Goal: Task Accomplishment & Management: Use online tool/utility

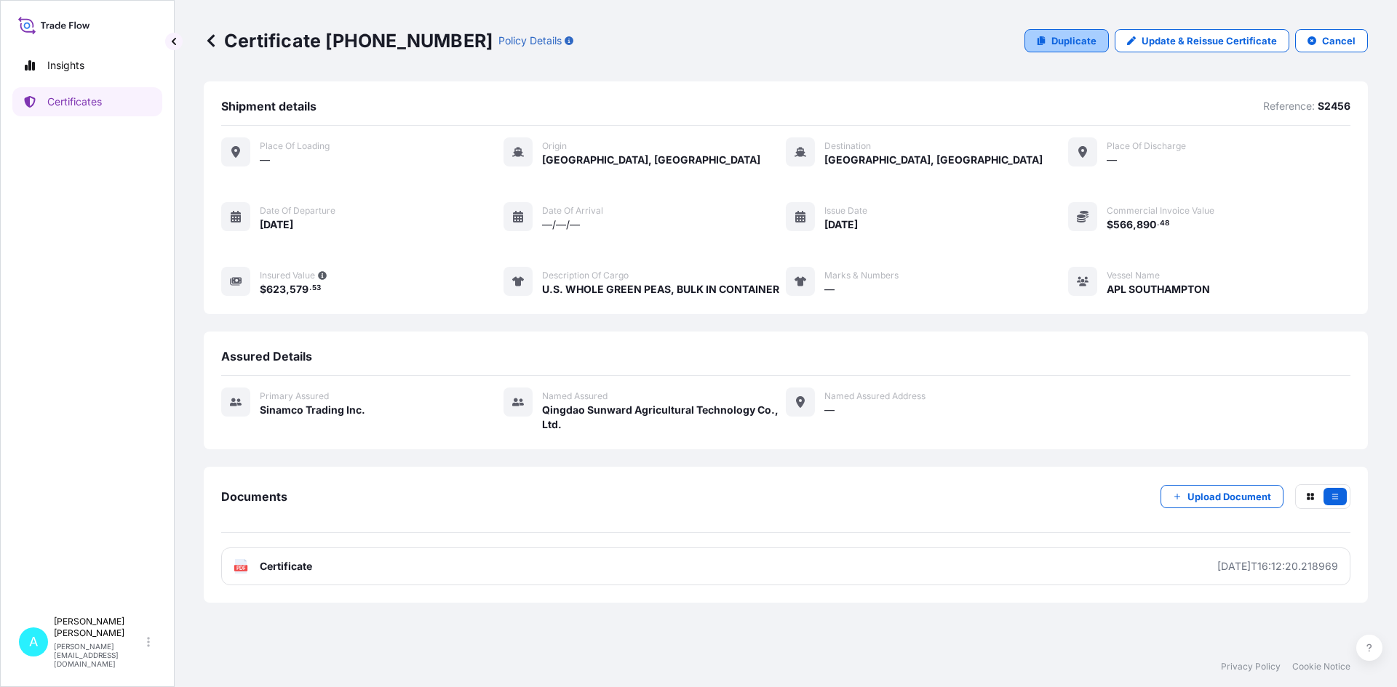
click at [1071, 47] on p "Duplicate" at bounding box center [1073, 40] width 45 height 15
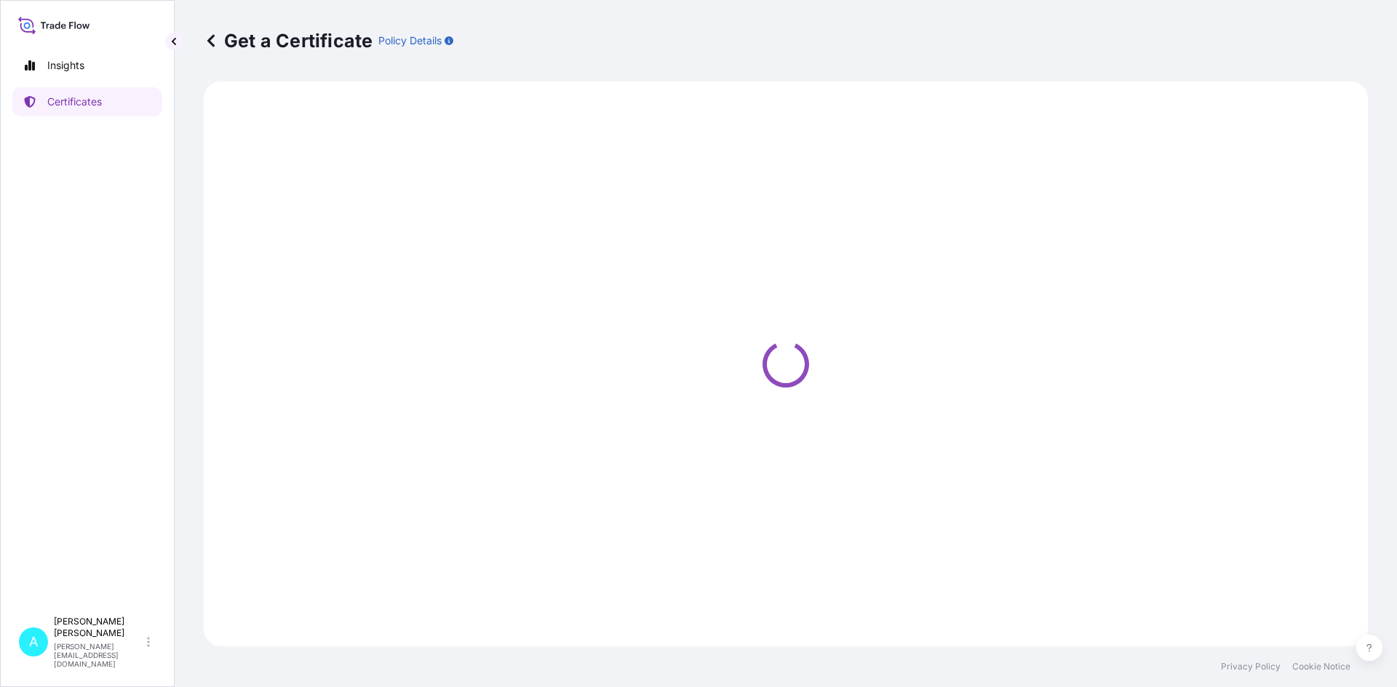
select select "Ocean Vessel"
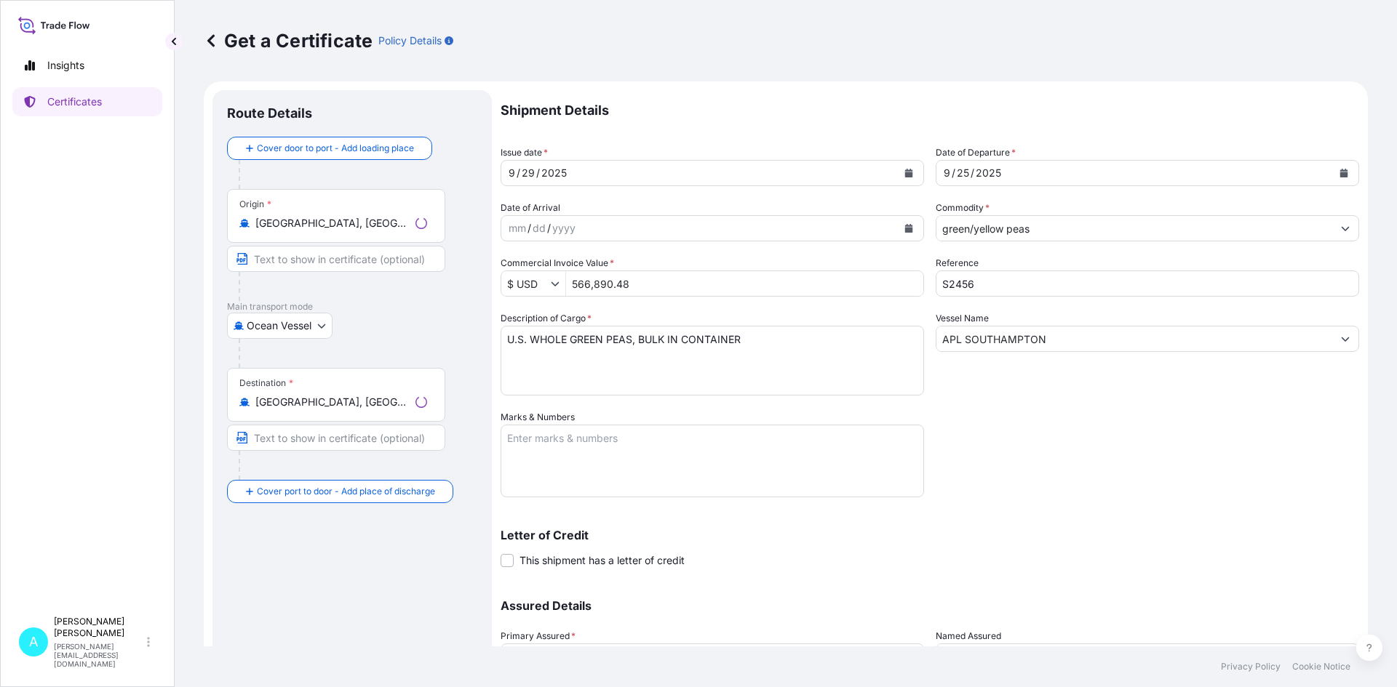
select select "31559"
click at [1011, 282] on input "S2456" at bounding box center [1146, 284] width 423 height 26
type input "S2454"
click at [962, 168] on div "25" at bounding box center [962, 172] width 15 height 17
click at [955, 173] on div "25" at bounding box center [962, 172] width 15 height 17
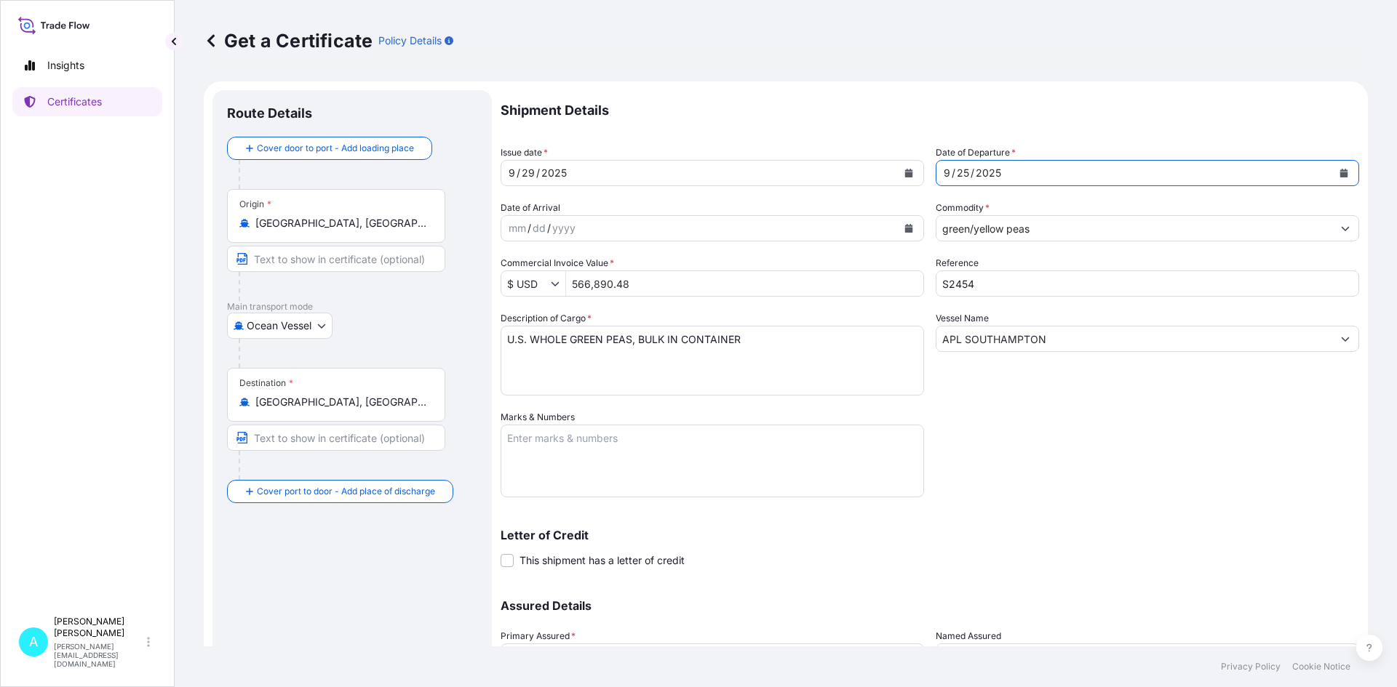
click at [974, 172] on div "2025" at bounding box center [988, 172] width 28 height 17
click at [962, 177] on div "25" at bounding box center [962, 172] width 15 height 17
click at [962, 171] on div "25" at bounding box center [962, 172] width 15 height 17
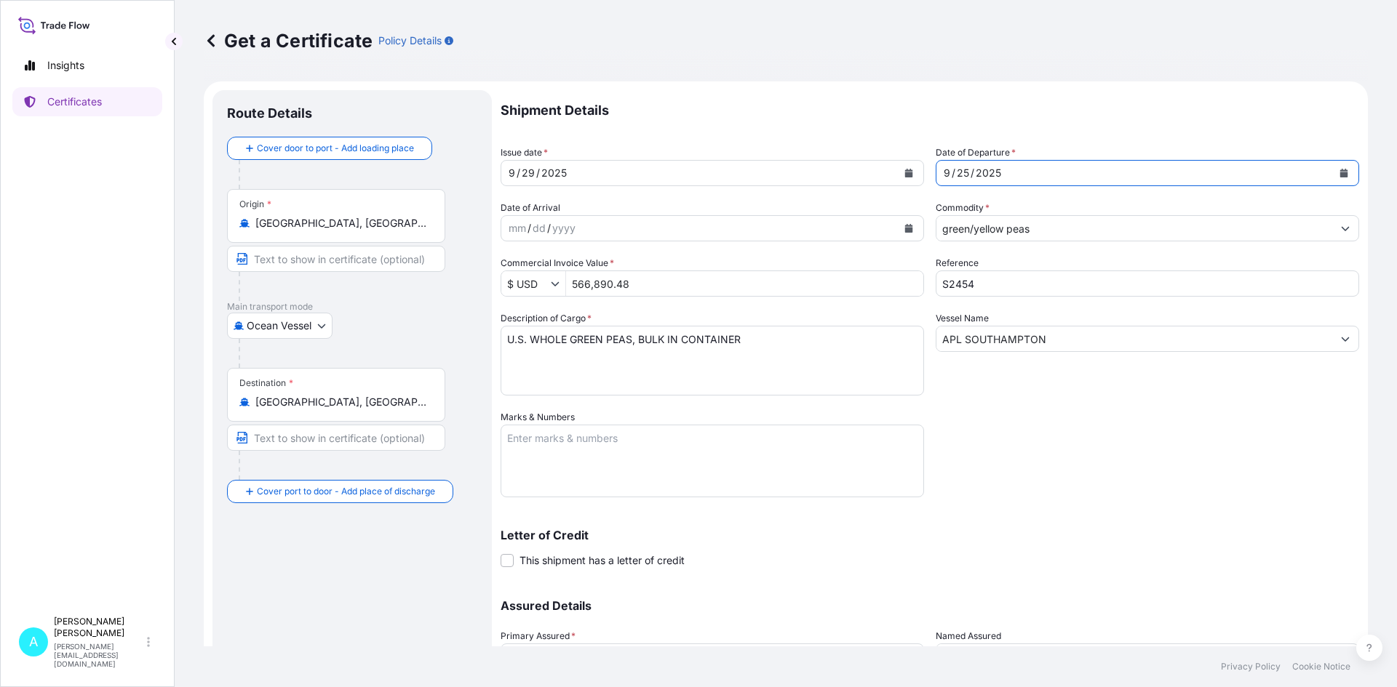
click at [1340, 174] on icon "Calendar" at bounding box center [1344, 173] width 8 height 9
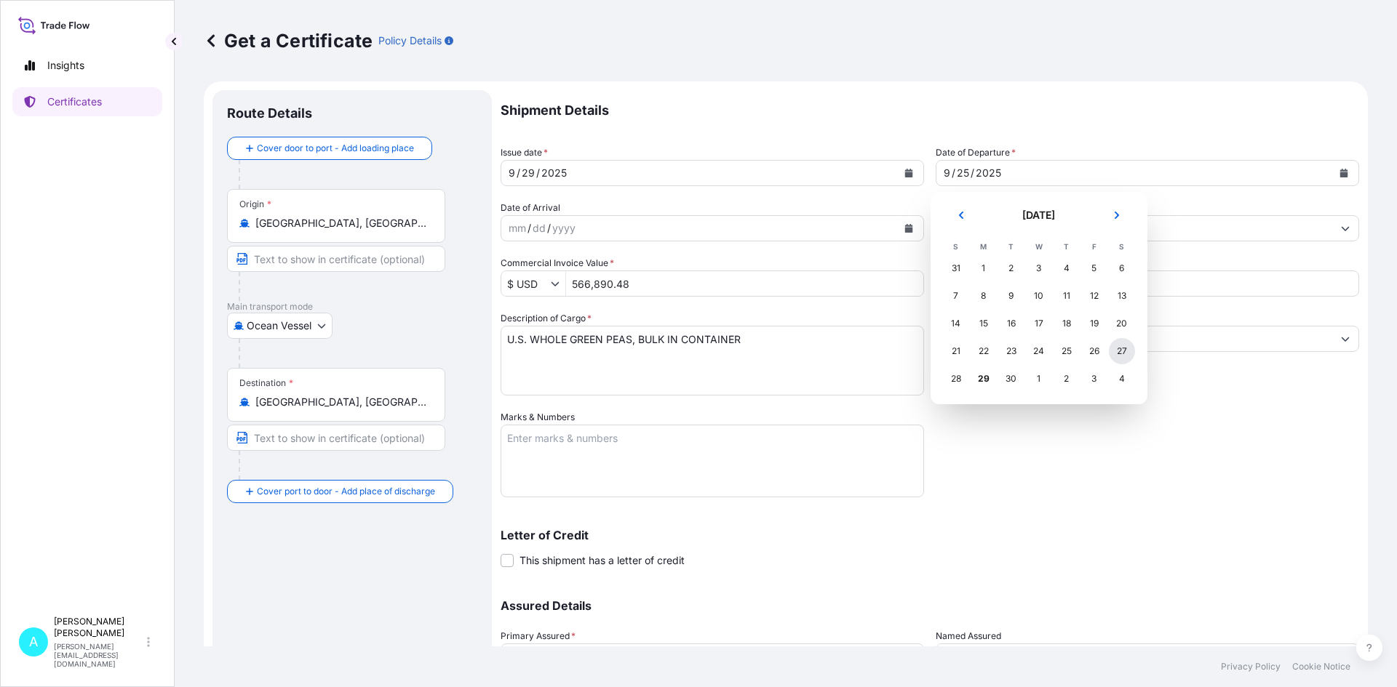
click at [1126, 354] on div "27" at bounding box center [1122, 351] width 26 height 26
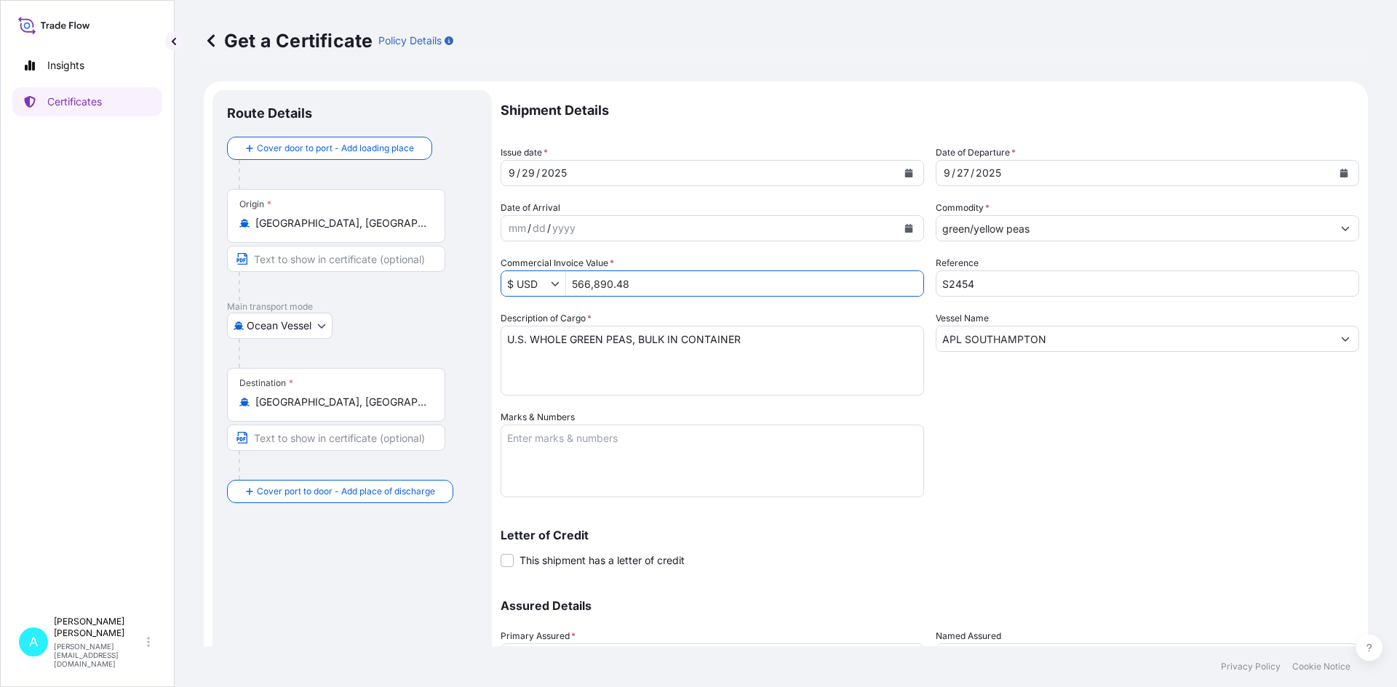
drag, startPoint x: 645, startPoint y: 283, endPoint x: 400, endPoint y: 285, distance: 245.1
click at [399, 286] on form "Route Details Cover door to port - Add loading place Place of loading Road / [G…" at bounding box center [786, 429] width 1164 height 696
click at [699, 286] on input "566,890.48" at bounding box center [744, 284] width 357 height 26
type input "145,350"
click at [1081, 339] on input "APL SOUTHAMPTON" at bounding box center [1134, 339] width 396 height 26
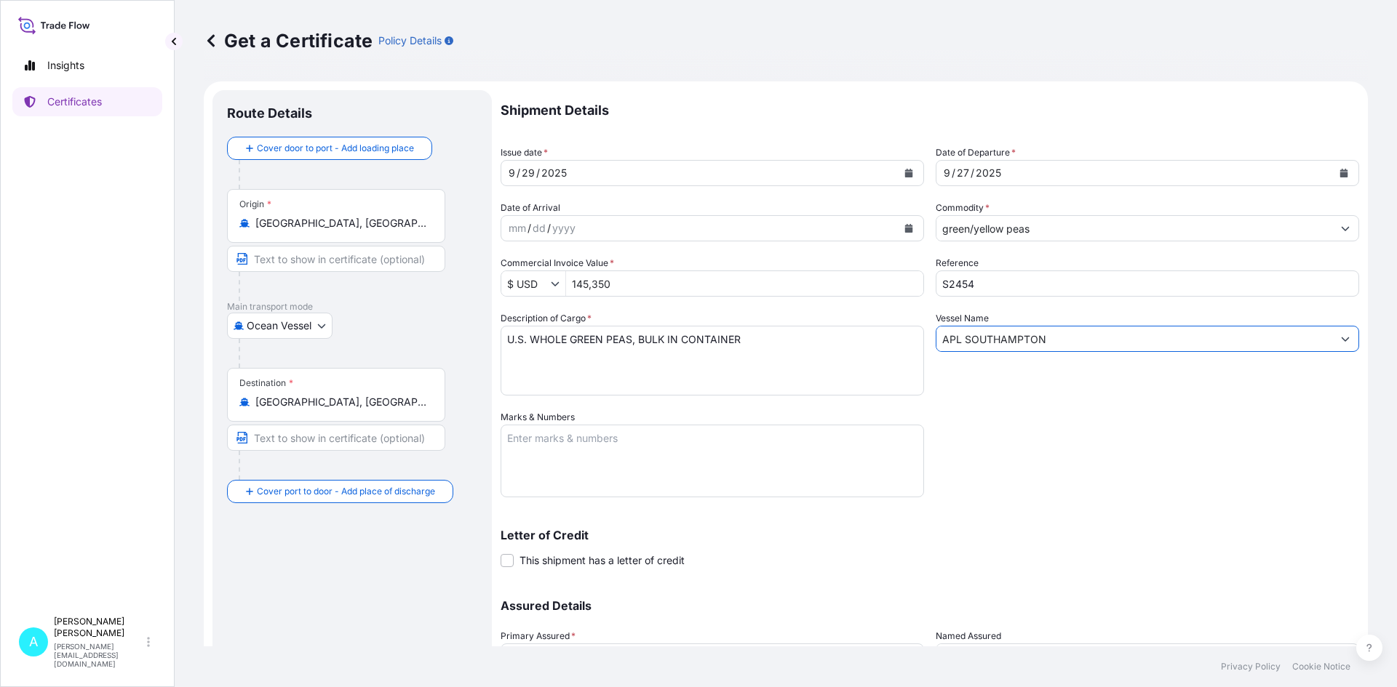
click at [1080, 336] on input "APL SOUTHAMPTON" at bounding box center [1134, 339] width 396 height 26
paste input "MSC AURORA"
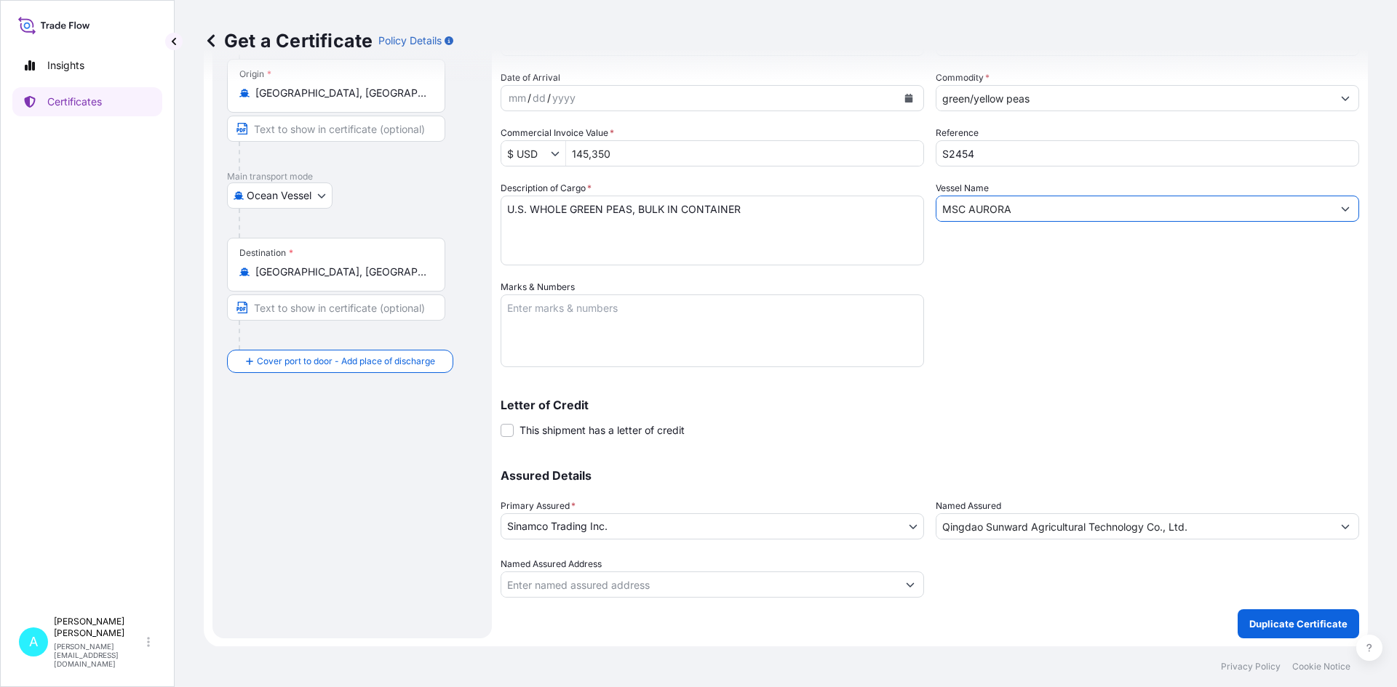
scroll to position [131, 0]
type input "MSC AURORA"
click at [1289, 615] on button "Duplicate Certificate" at bounding box center [1297, 623] width 121 height 29
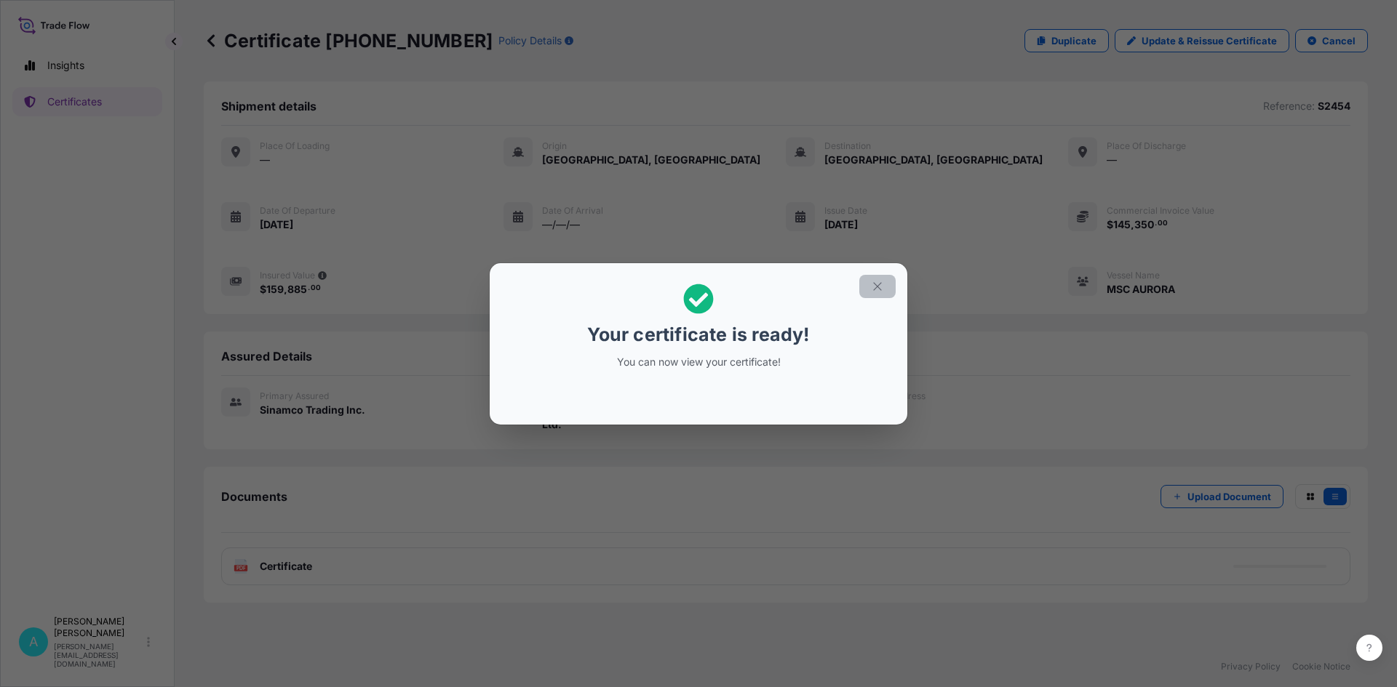
click at [882, 291] on icon "button" at bounding box center [877, 286] width 13 height 13
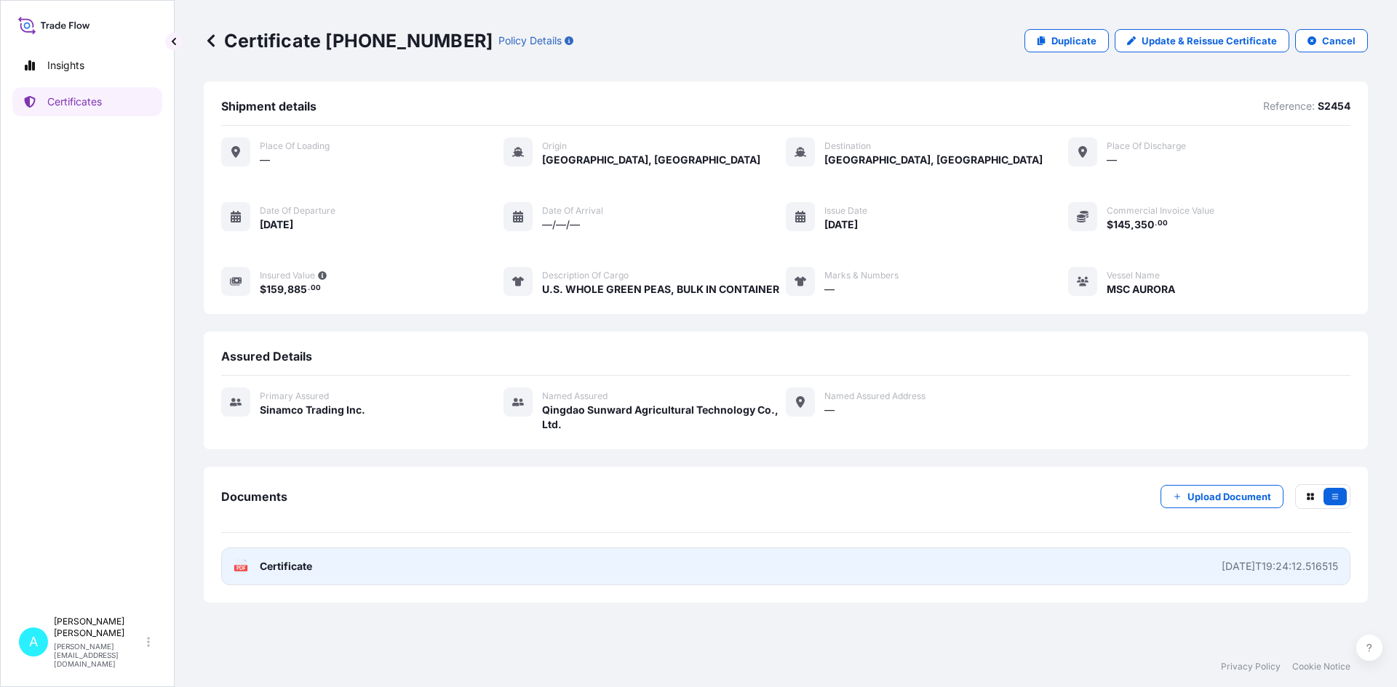
click at [1228, 571] on div "[DATE]T19:24:12.516515" at bounding box center [1279, 566] width 116 height 15
